Goal: Find specific page/section: Find specific page/section

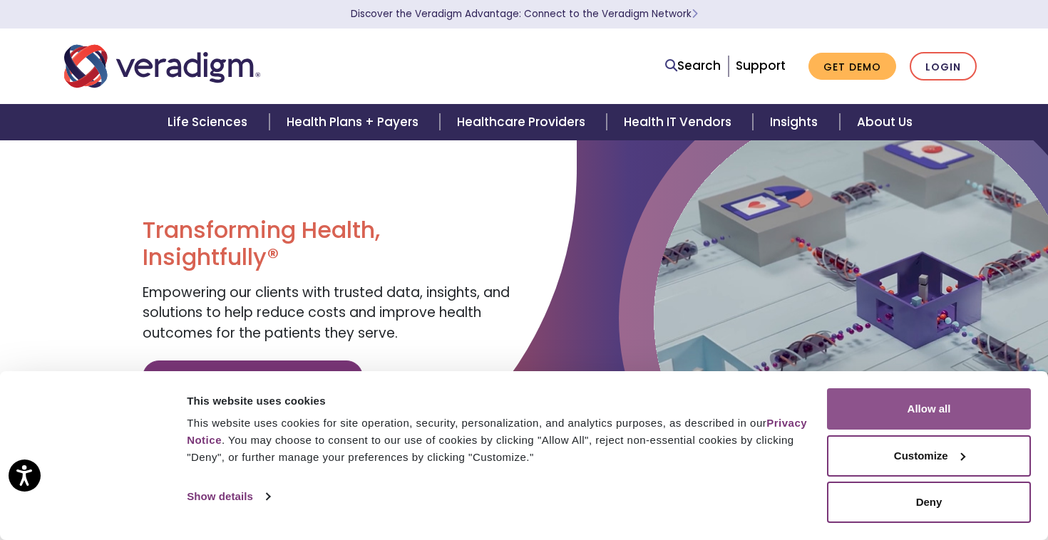
click at [860, 418] on button "Allow all" at bounding box center [929, 408] width 204 height 41
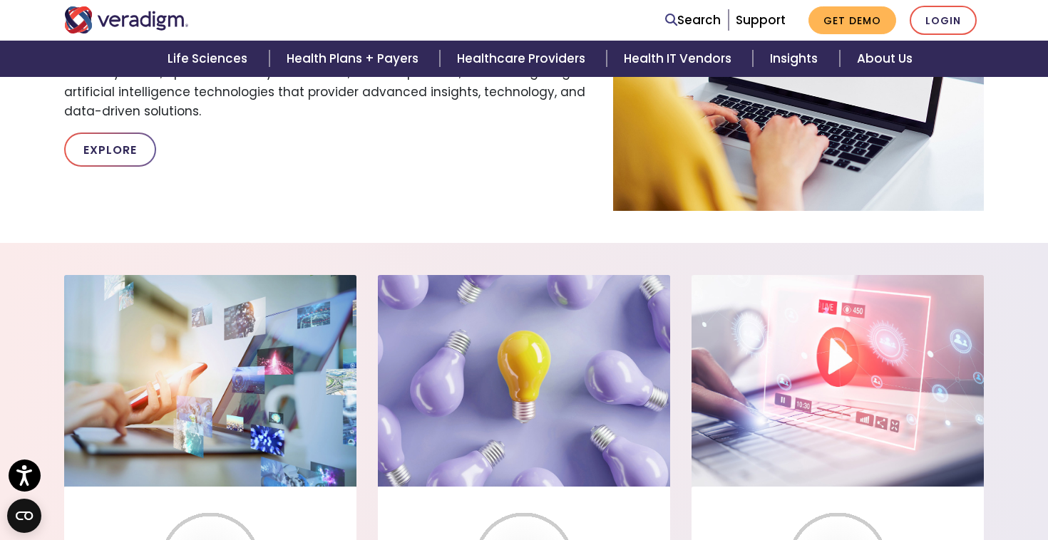
scroll to position [1048, 0]
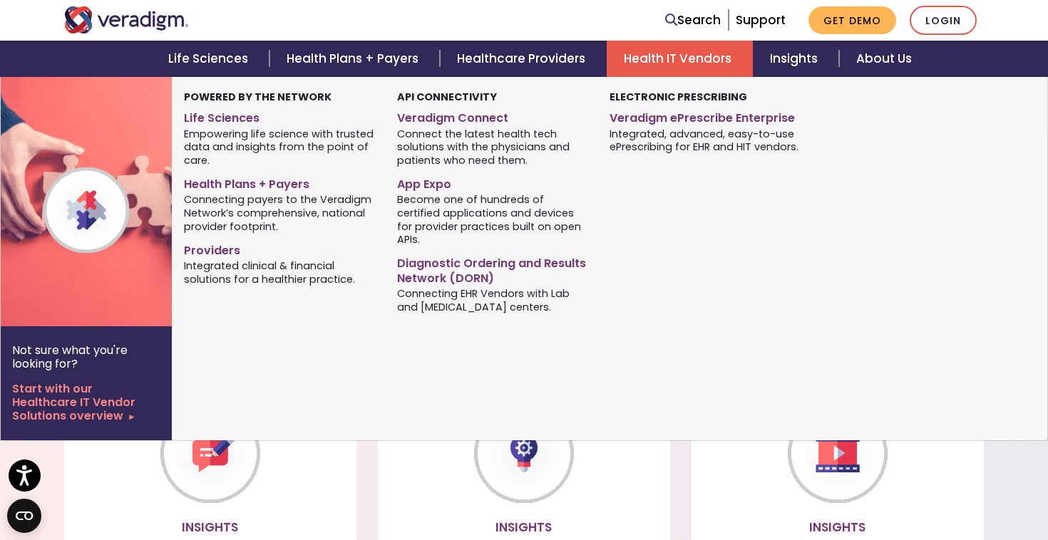
click at [658, 56] on link "Health IT Vendors" at bounding box center [680, 59] width 146 height 36
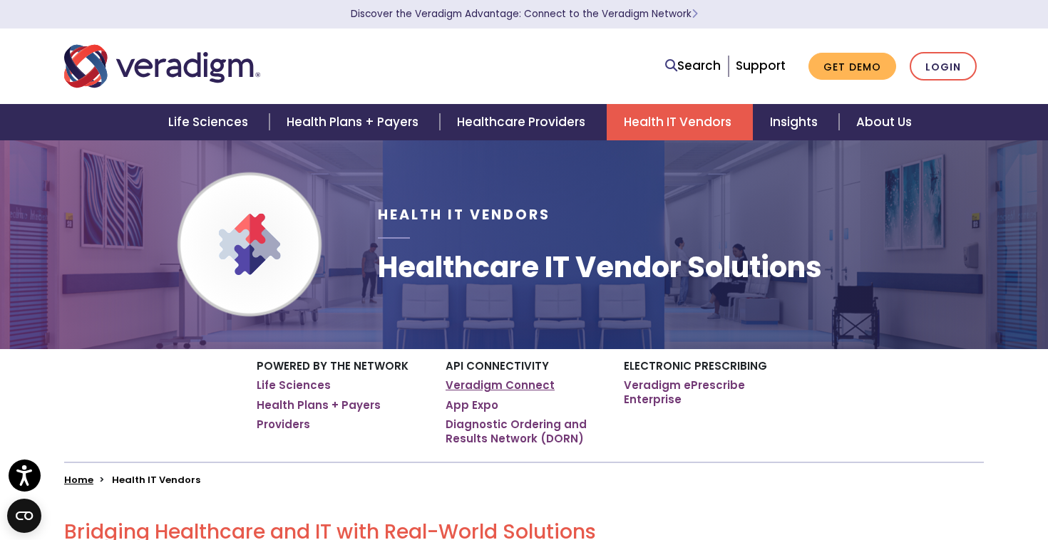
click at [472, 385] on link "Veradigm Connect" at bounding box center [499, 385] width 109 height 14
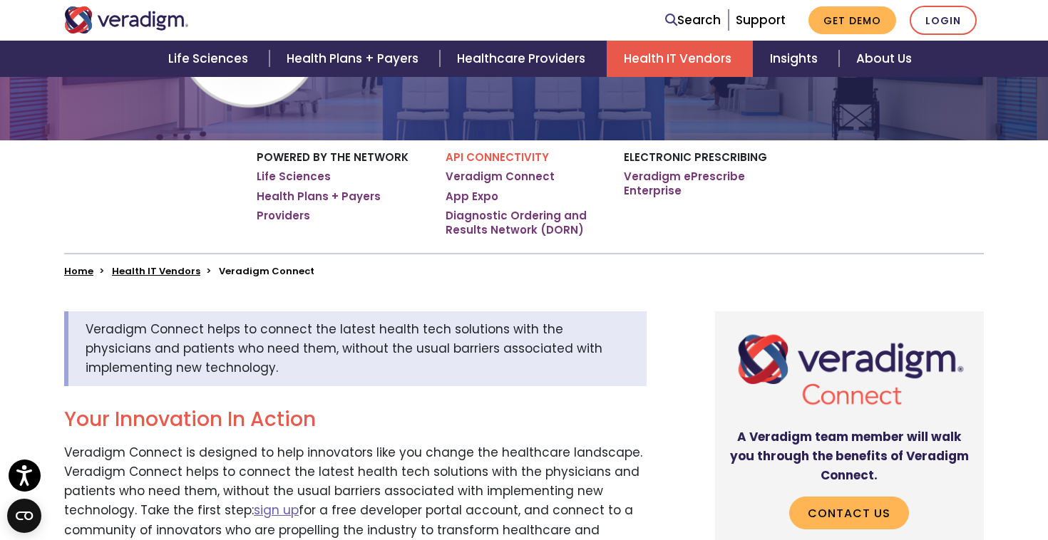
scroll to position [172, 0]
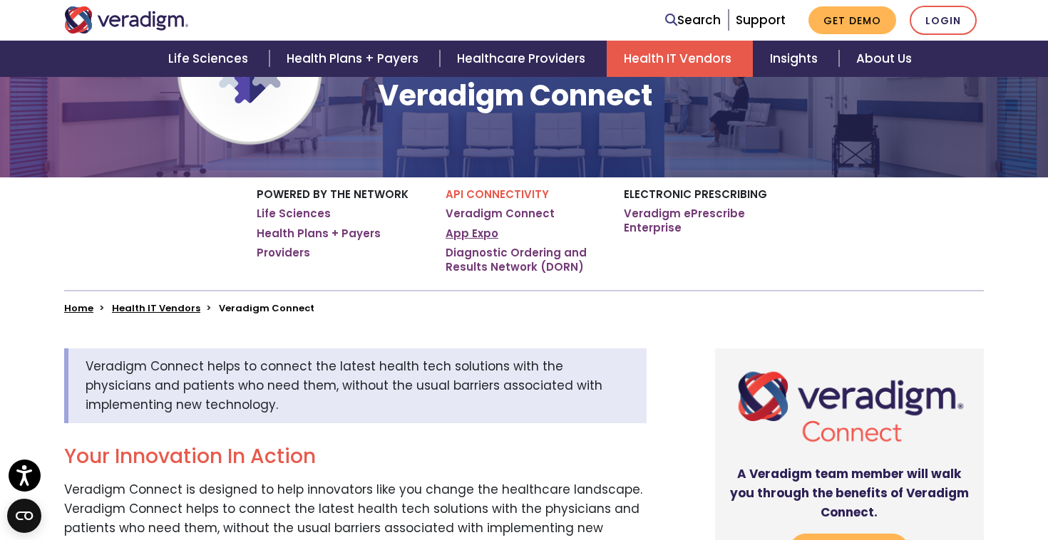
click at [465, 233] on link "App Expo" at bounding box center [471, 234] width 53 height 14
